Goal: Task Accomplishment & Management: Use online tool/utility

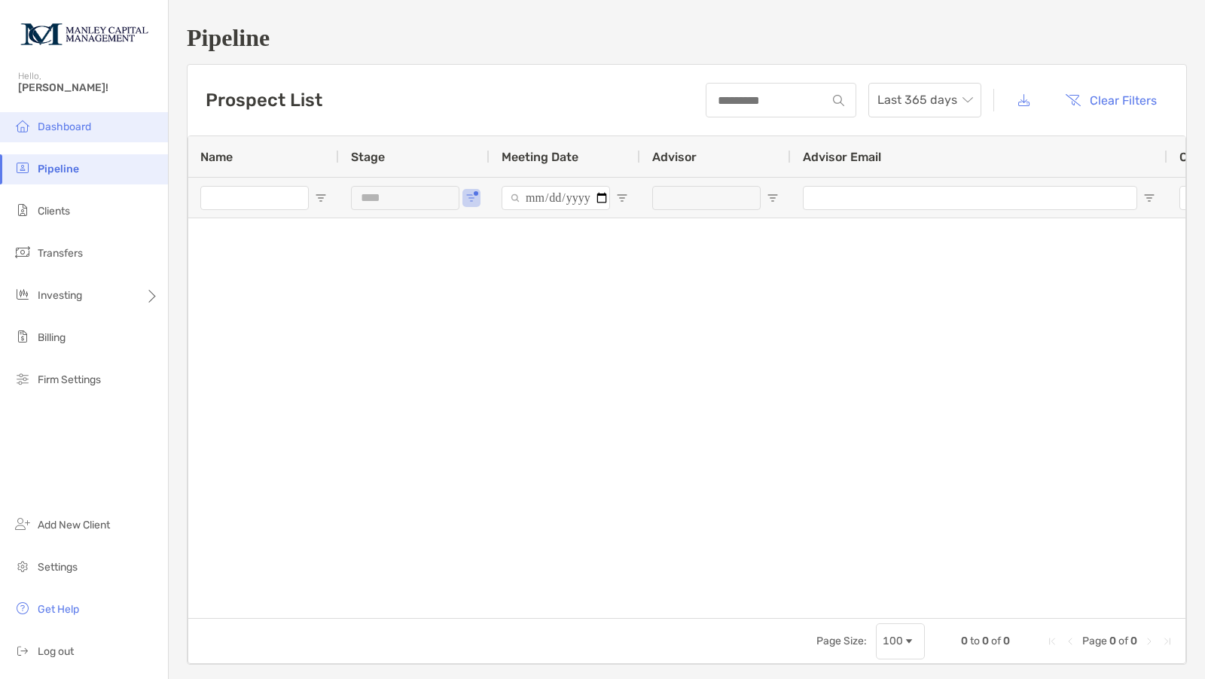
click at [84, 120] on li "Dashboard" at bounding box center [84, 127] width 168 height 30
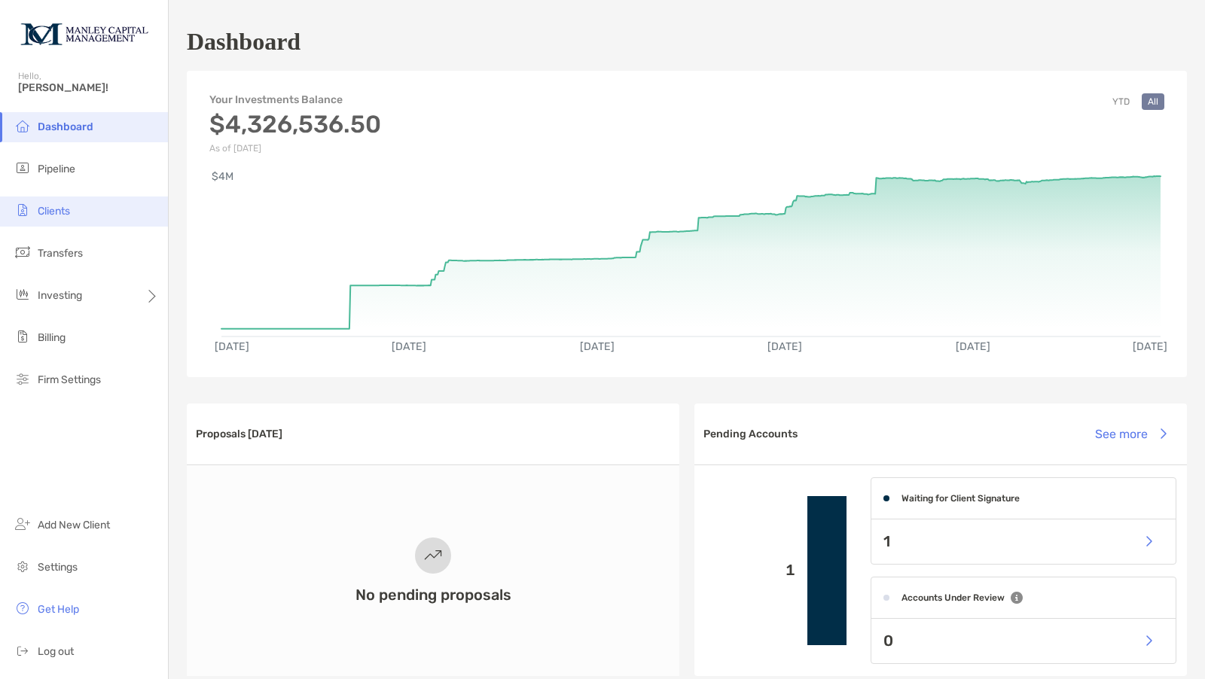
click at [66, 204] on li "Clients" at bounding box center [84, 212] width 168 height 30
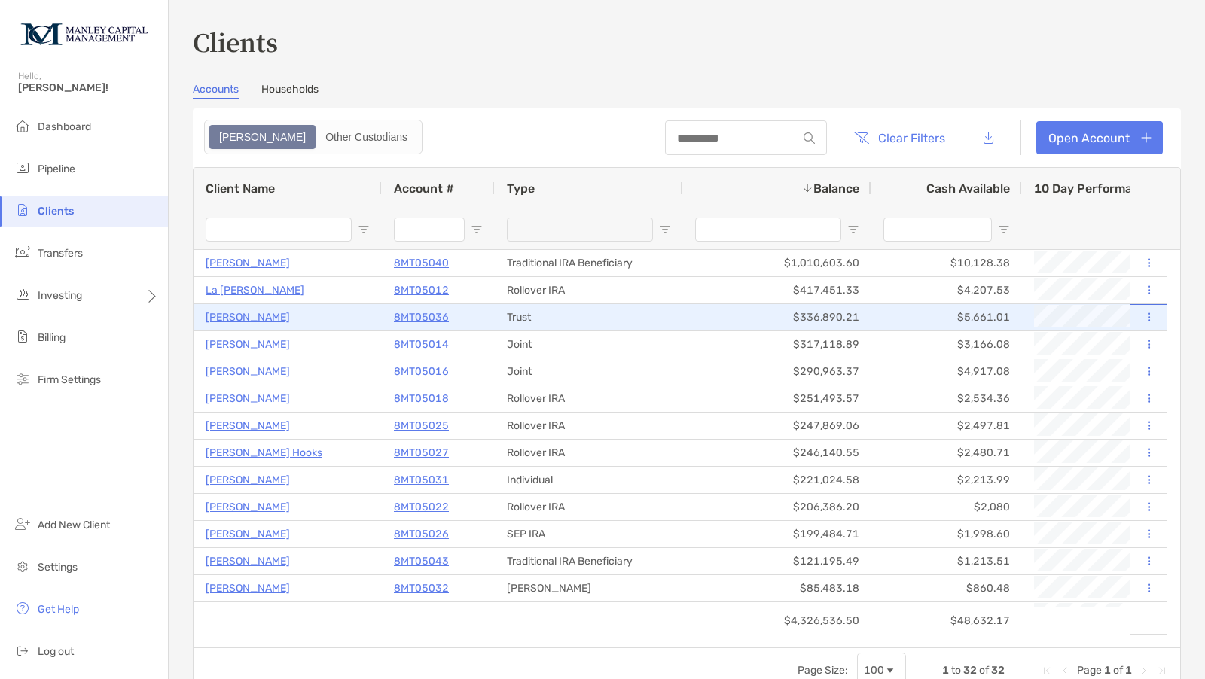
click at [1142, 315] on button at bounding box center [1149, 317] width 14 height 15
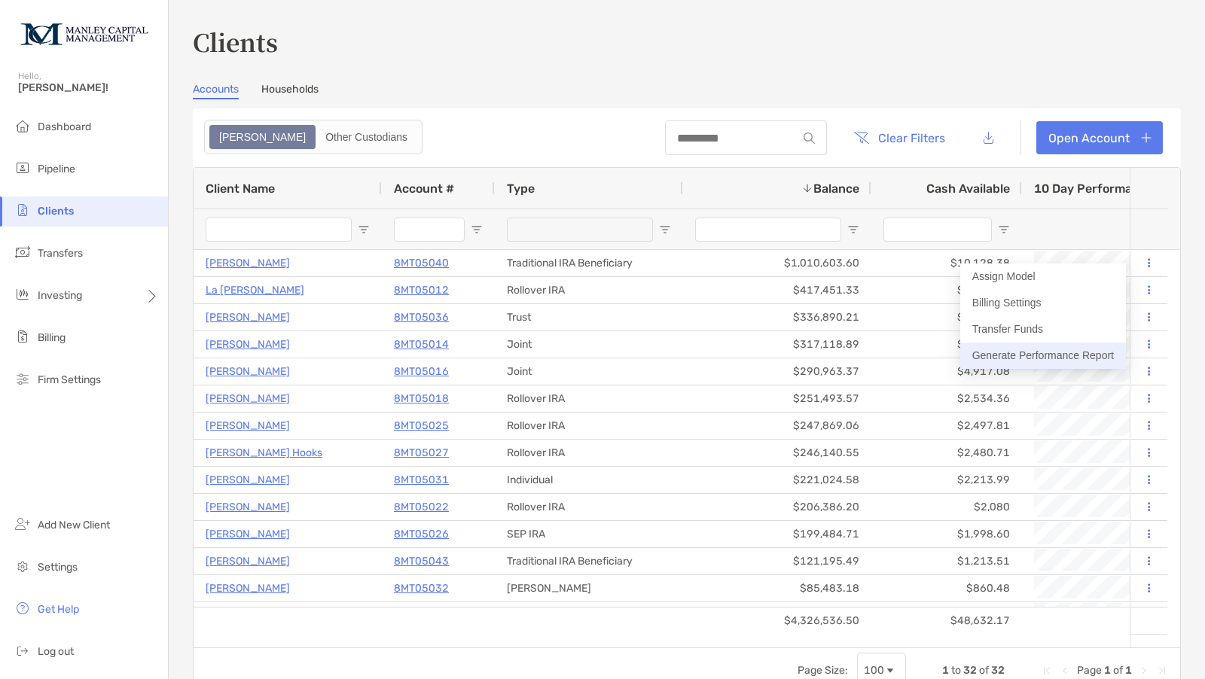
click at [1021, 350] on button "Generate Performance Report" at bounding box center [1043, 356] width 166 height 26
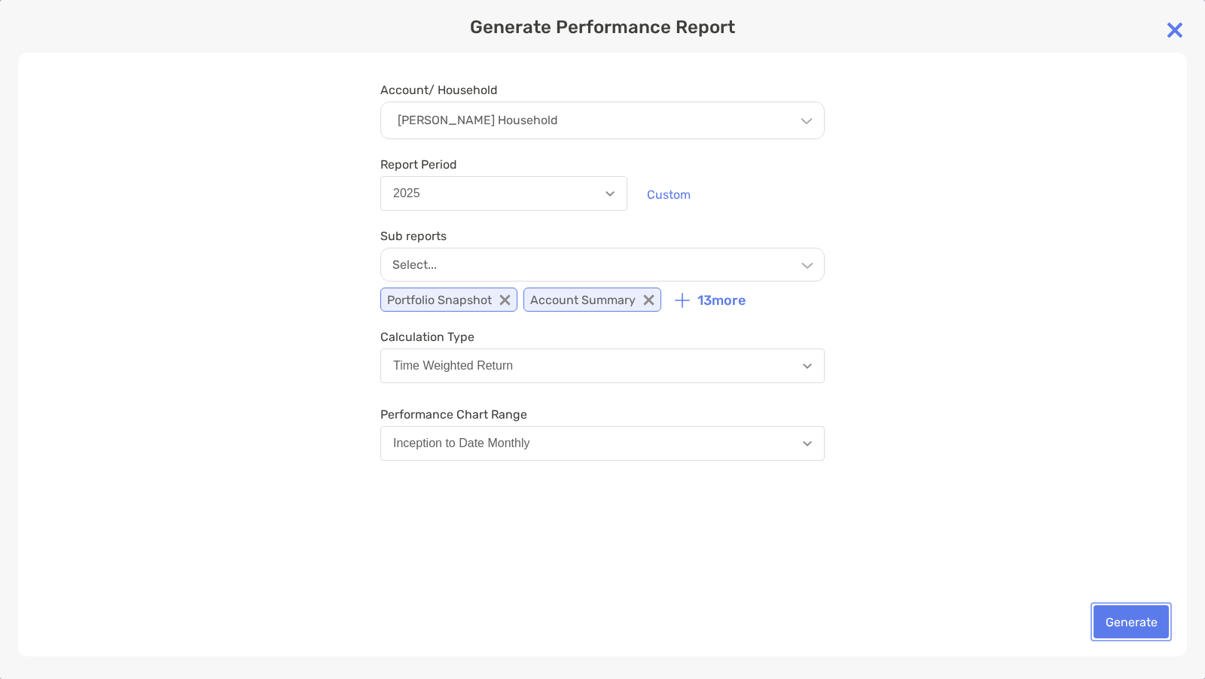
click at [1124, 627] on button "Generate" at bounding box center [1131, 621] width 75 height 33
click at [1124, 627] on div "Account/ Household [PERSON_NAME] Household Household [PERSON_NAME] Household Ac…" at bounding box center [602, 355] width 1169 height 604
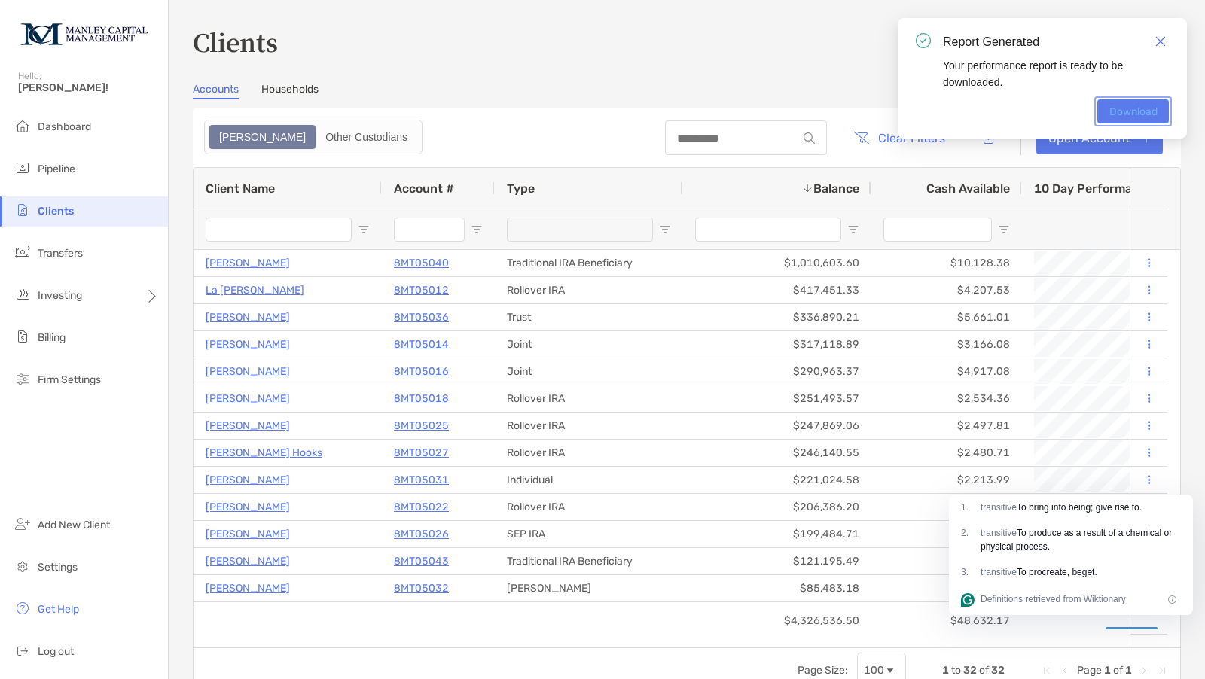
click at [1116, 102] on link "Download" at bounding box center [1133, 111] width 72 height 24
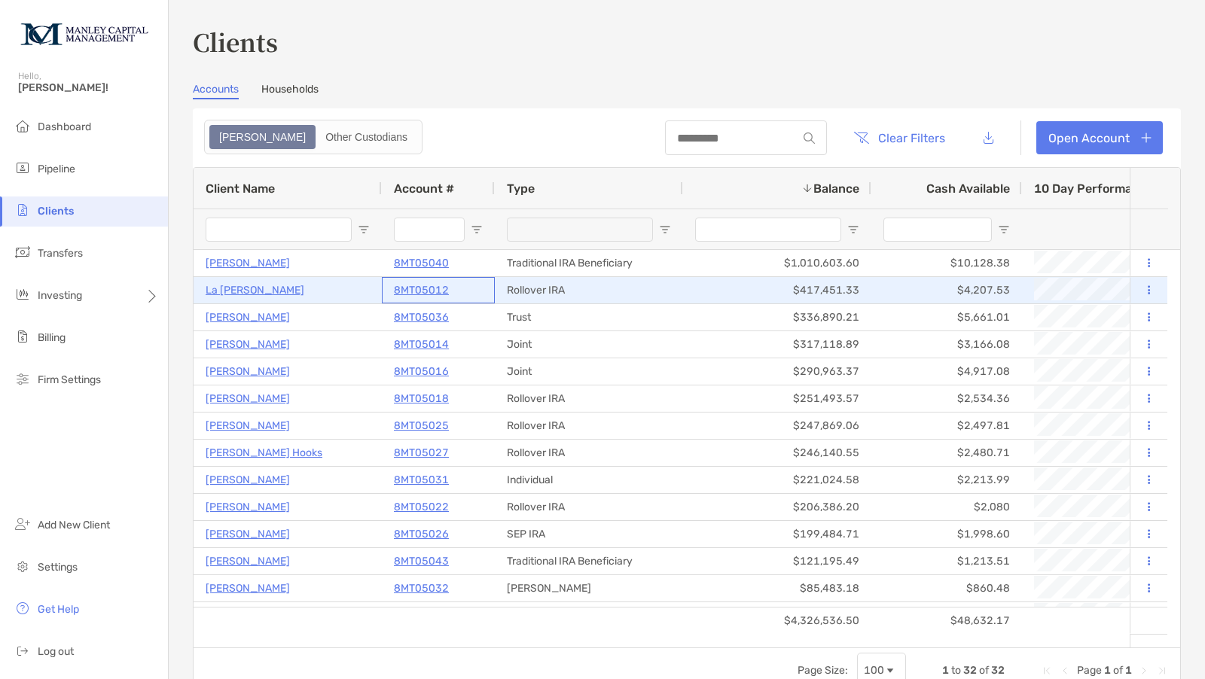
click at [416, 287] on p "8MT05012" at bounding box center [421, 290] width 55 height 19
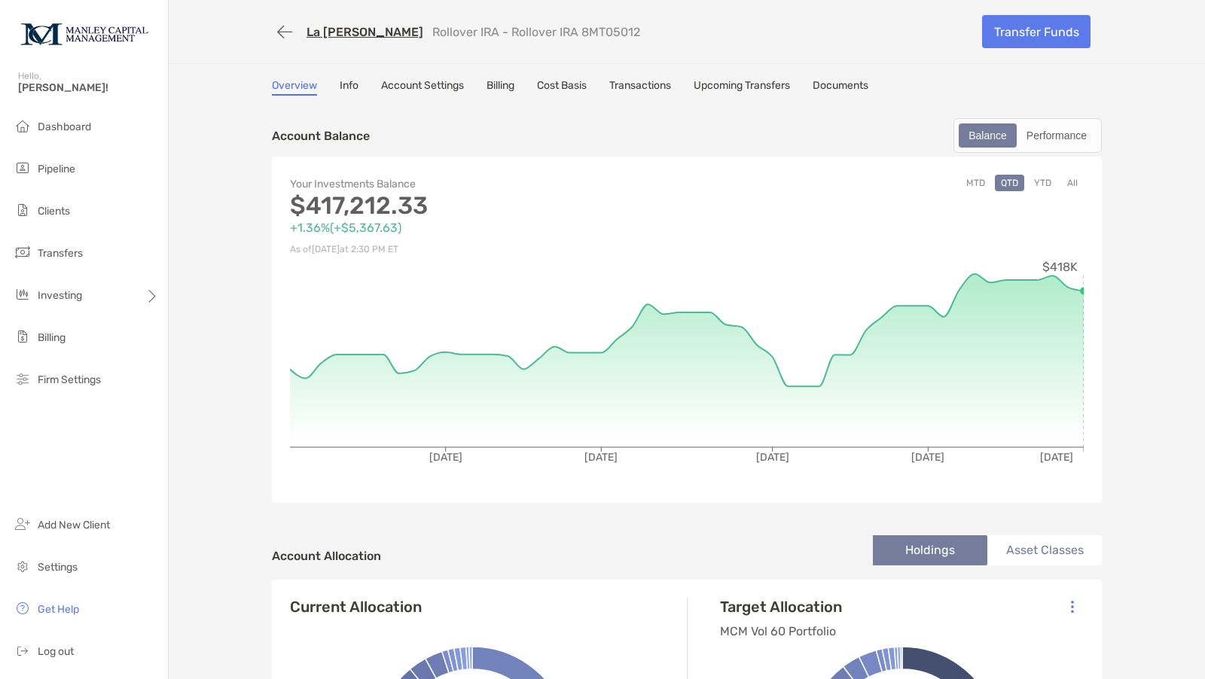
click at [1040, 177] on button "YTD" at bounding box center [1042, 183] width 29 height 17
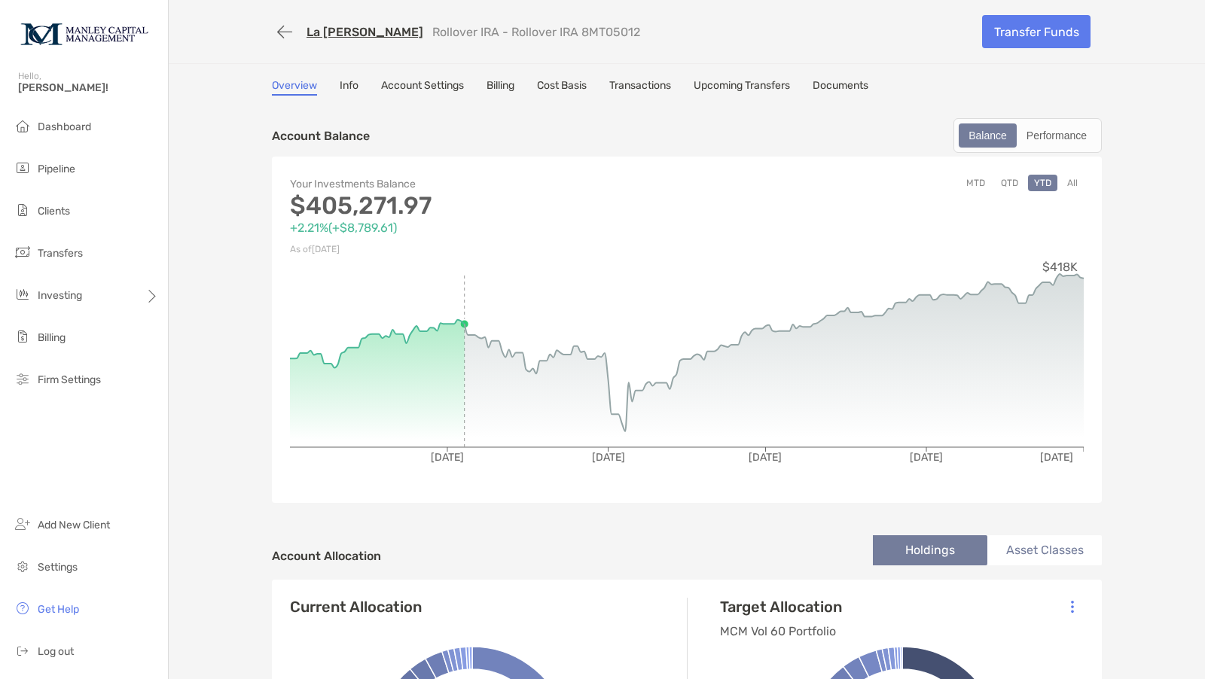
click at [972, 179] on button "MTD" at bounding box center [975, 183] width 31 height 17
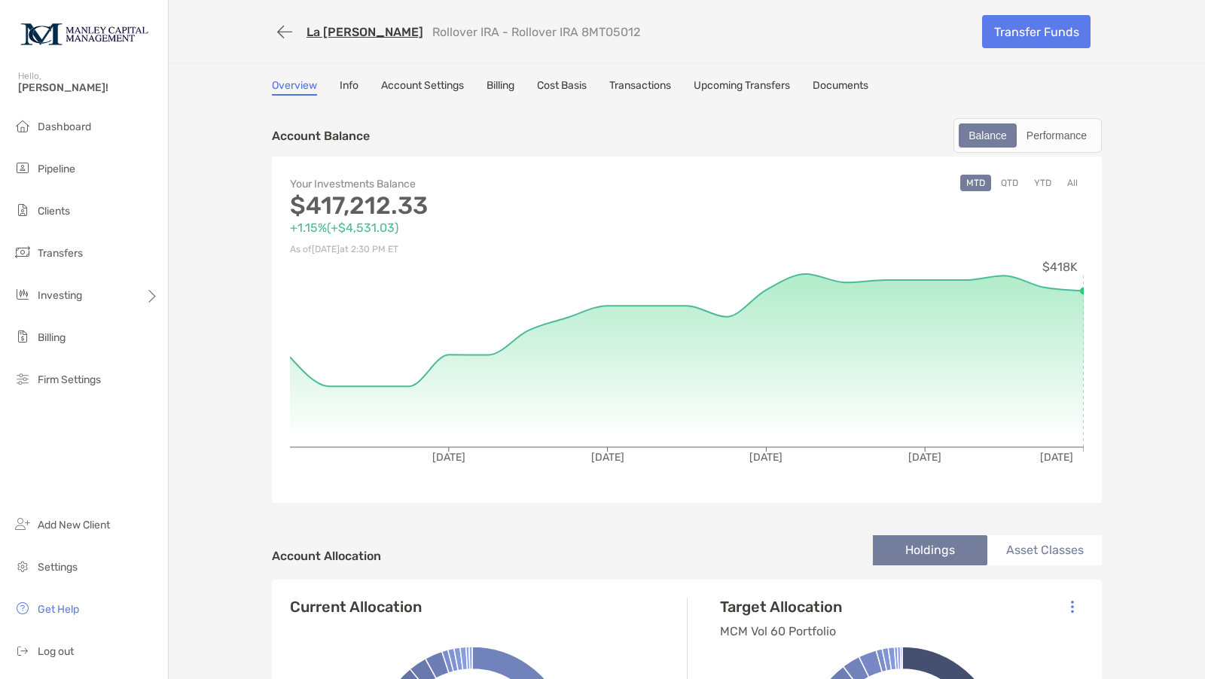
click at [1004, 178] on button "QTD" at bounding box center [1009, 183] width 29 height 17
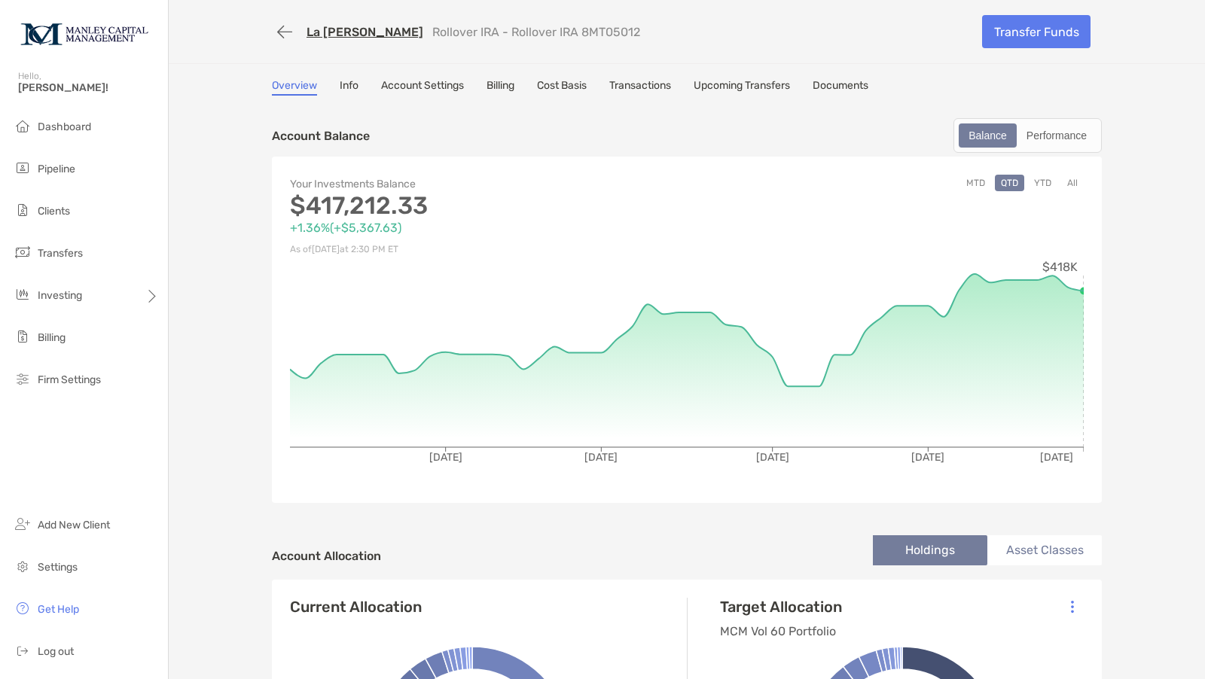
click at [1033, 178] on button "YTD" at bounding box center [1042, 183] width 29 height 17
